Goal: Check status: Check status

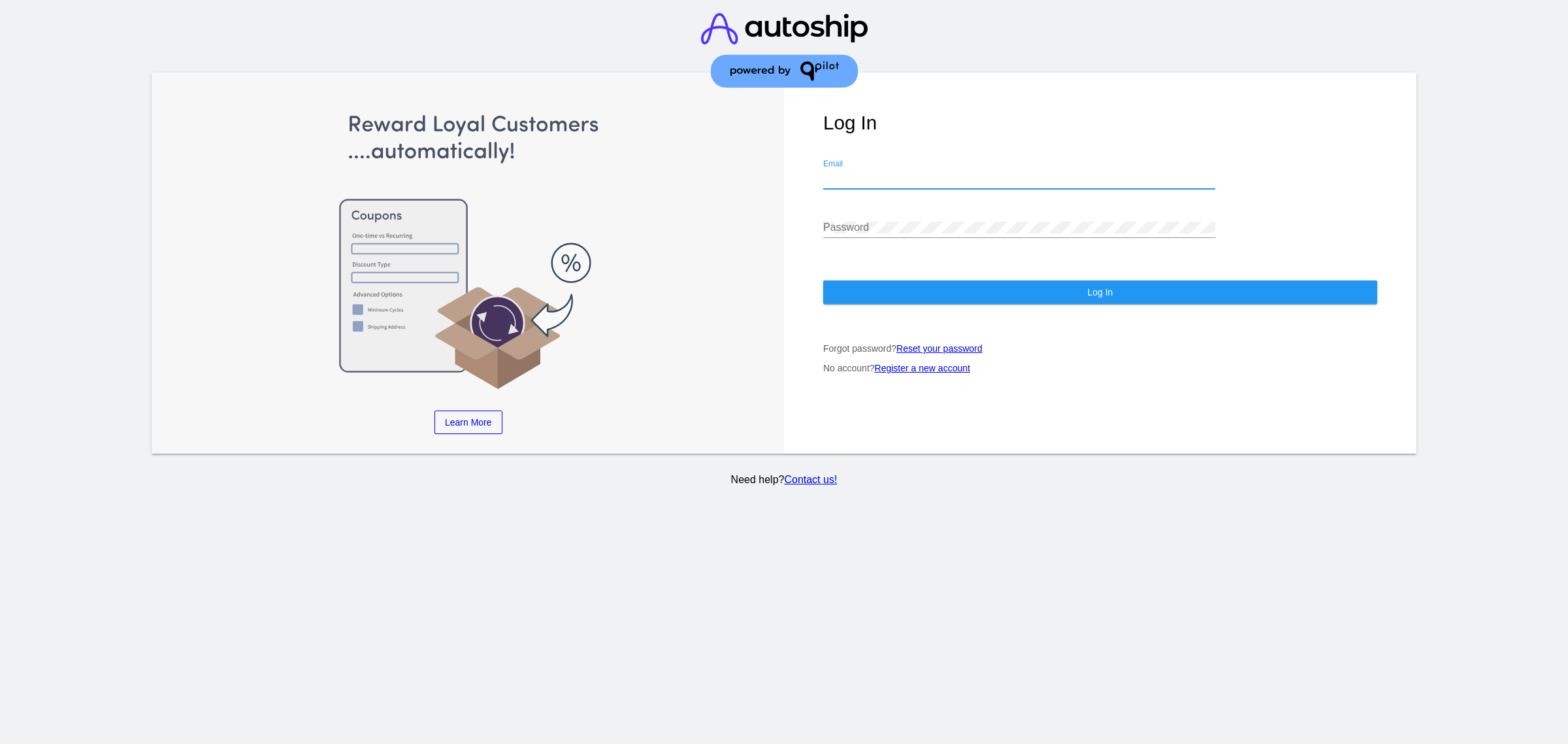
click at [949, 173] on input "Email" at bounding box center [1020, 179] width 392 height 12
type input "[EMAIL_ADDRESS][DOMAIN_NAME]"
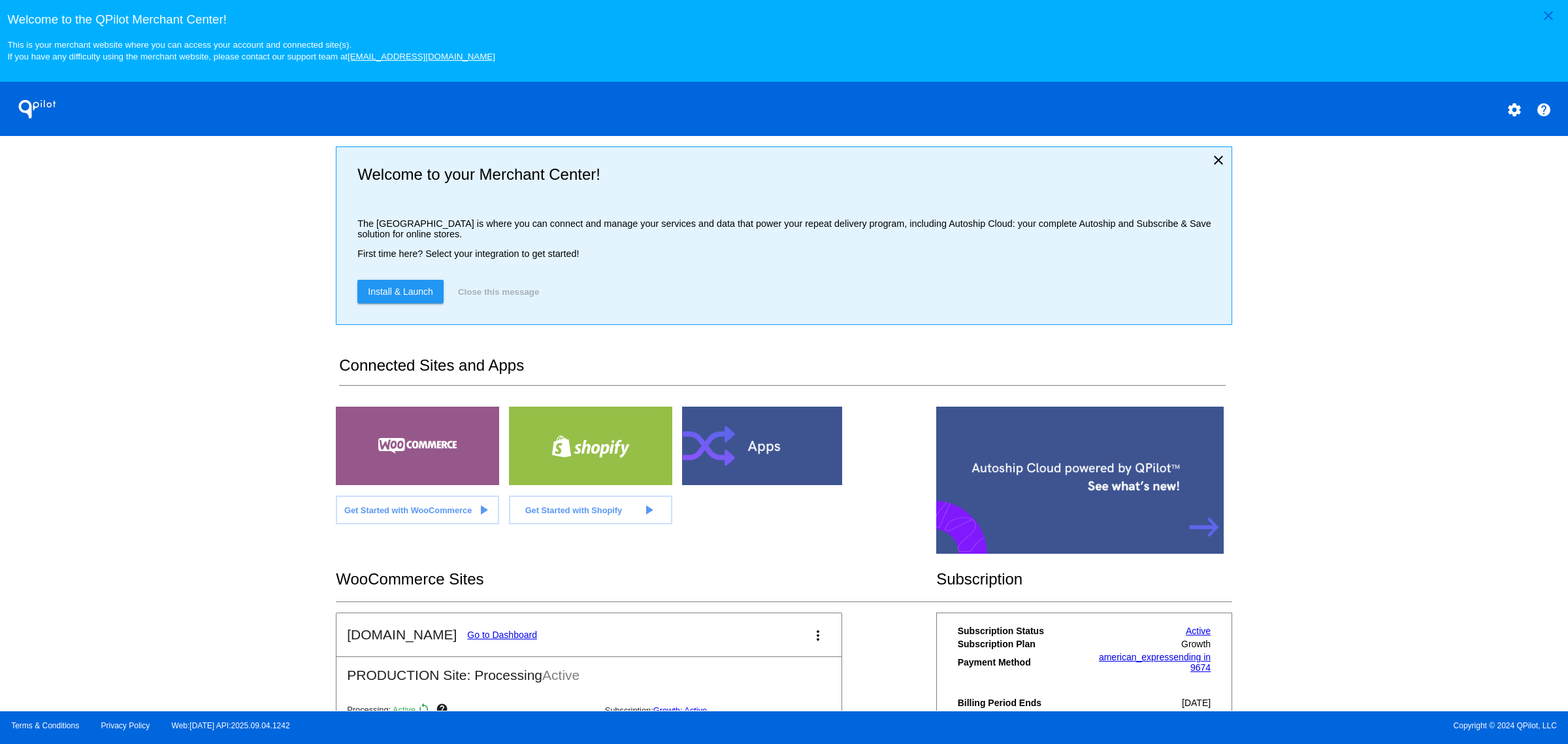
click at [472, 640] on link "Go to Dashboard" at bounding box center [502, 635] width 70 height 10
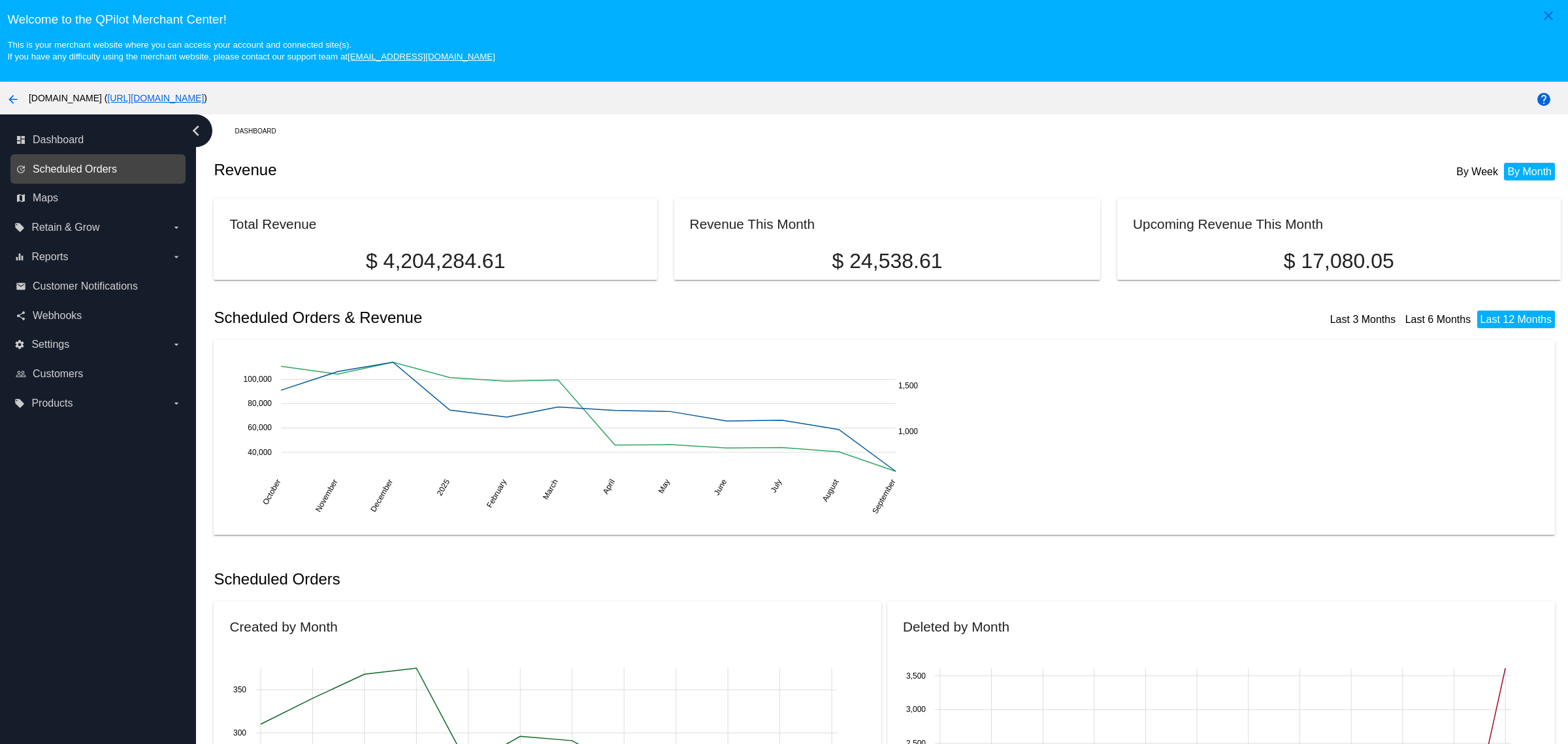
click at [86, 172] on span "Scheduled Orders" at bounding box center [75, 169] width 84 height 12
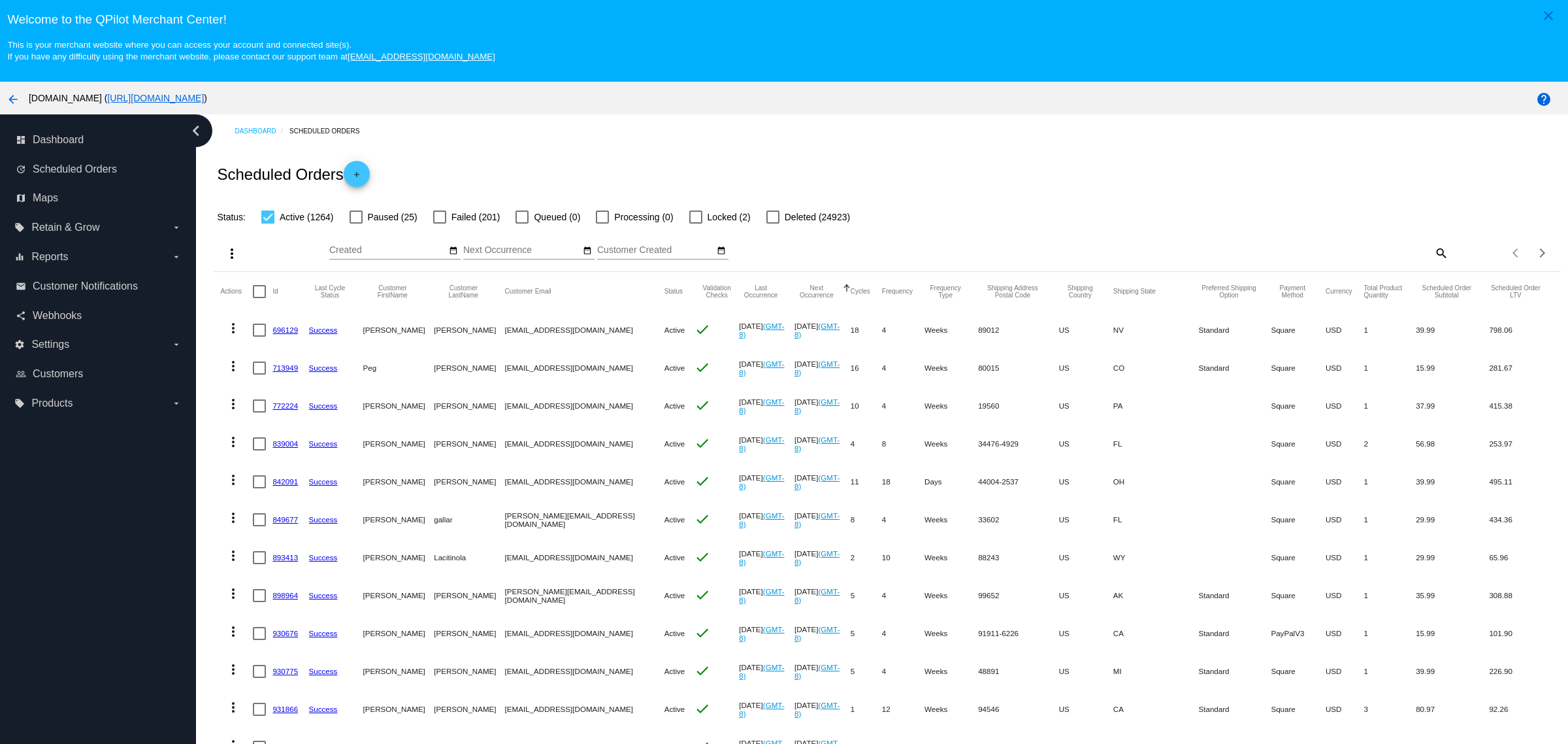
click at [1433, 250] on mat-icon "search" at bounding box center [1441, 253] width 15 height 21
click at [1321, 253] on input "Search" at bounding box center [1280, 250] width 336 height 10
paste input "[EMAIL_ADDRESS][DOMAIN_NAME]"
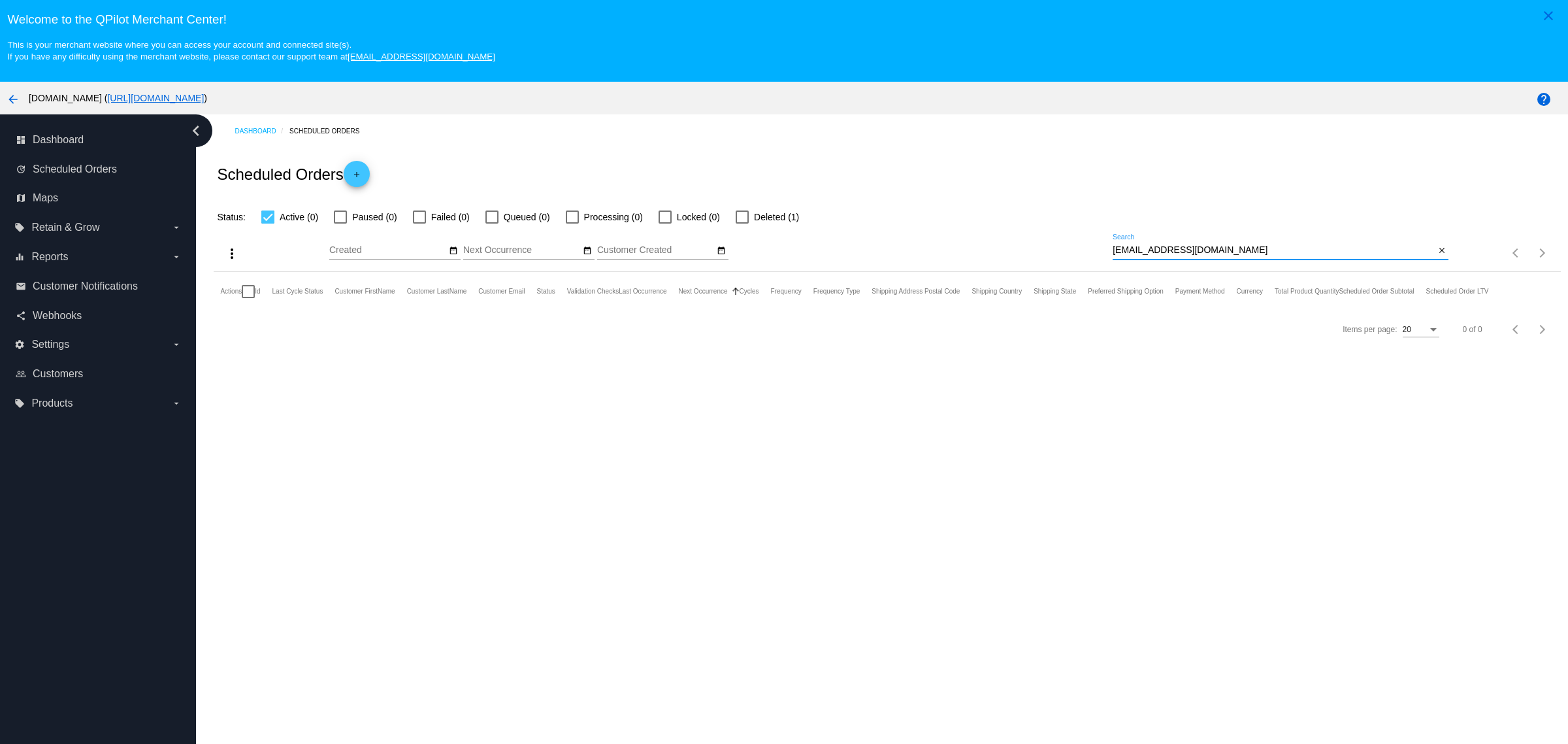
type input "[EMAIL_ADDRESS][DOMAIN_NAME]"
